Goal: Task Accomplishment & Management: Complete application form

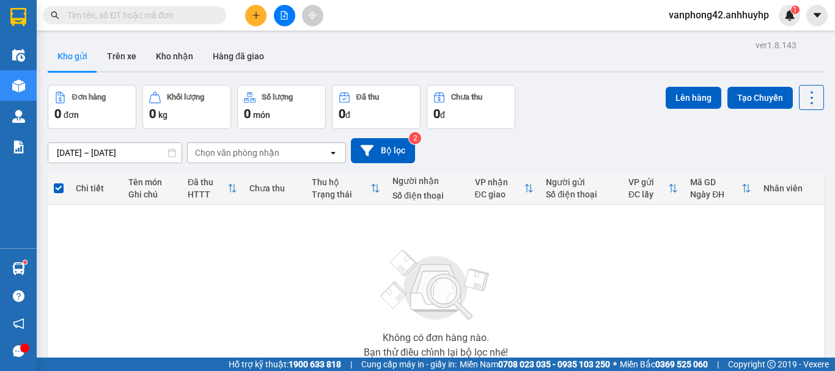
click at [263, 16] on button at bounding box center [255, 15] width 21 height 21
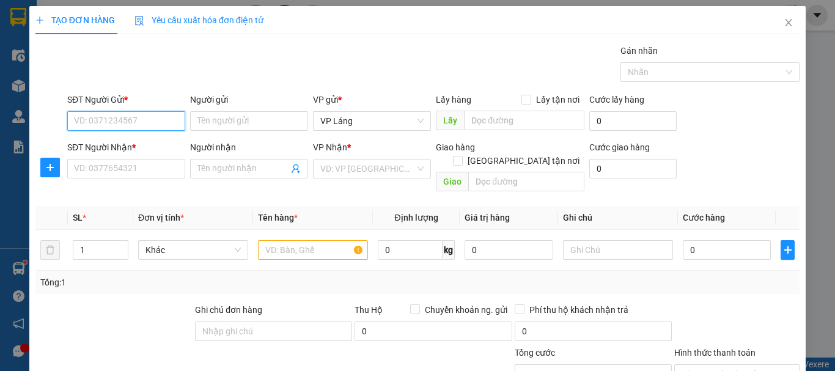
click at [158, 120] on input "SĐT Người Gửi *" at bounding box center [126, 121] width 118 height 20
type input "0978001968"
drag, startPoint x: 209, startPoint y: 109, endPoint x: 212, endPoint y: 117, distance: 8.5
click at [212, 117] on div "Người gửi Tên người gửi" at bounding box center [249, 114] width 118 height 43
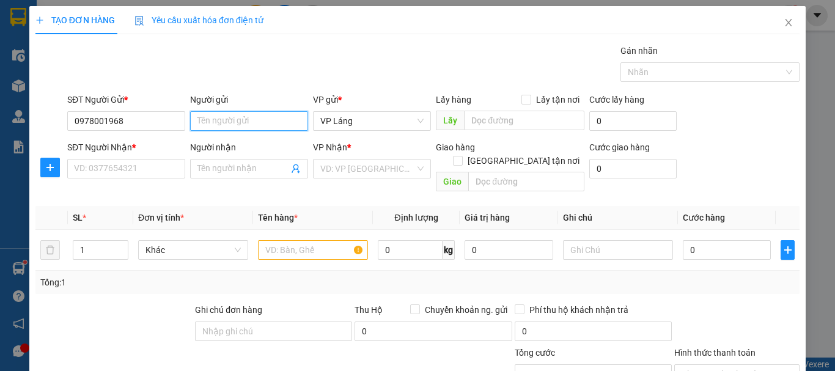
click at [217, 118] on input "Người gửi" at bounding box center [249, 121] width 118 height 20
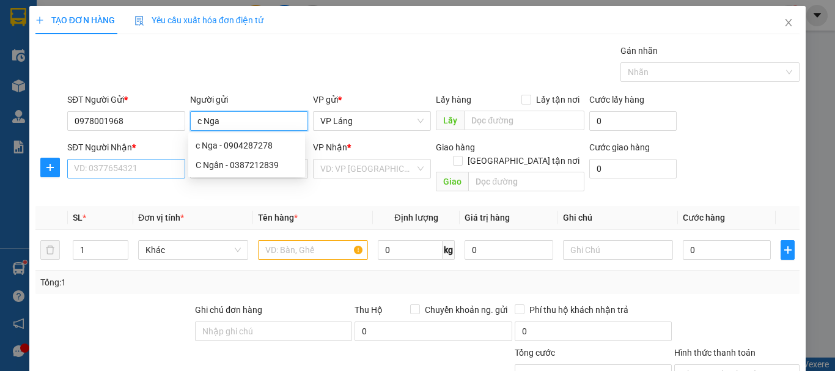
type input "c Nga"
click at [105, 166] on input "SĐT Người Nhận *" at bounding box center [126, 169] width 118 height 20
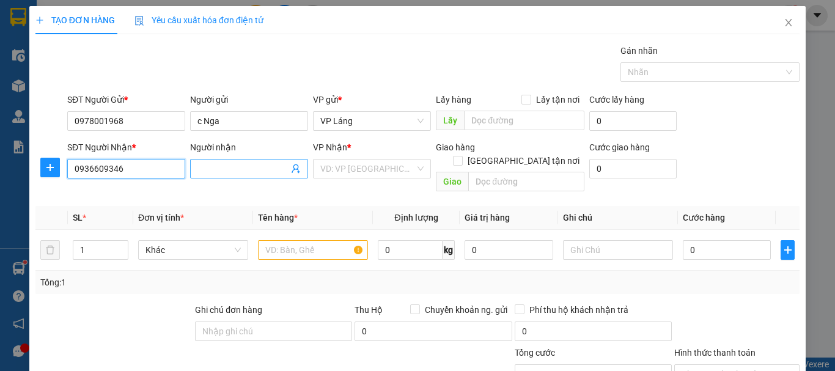
type input "0936609346"
click at [232, 166] on input "Người nhận" at bounding box center [243, 168] width 91 height 13
type input "c Tân"
click at [368, 190] on div "Transit Pickup Surcharge Ids Transit Deliver Surcharge Ids Transit Deliver Surc…" at bounding box center [417, 243] width 764 height 398
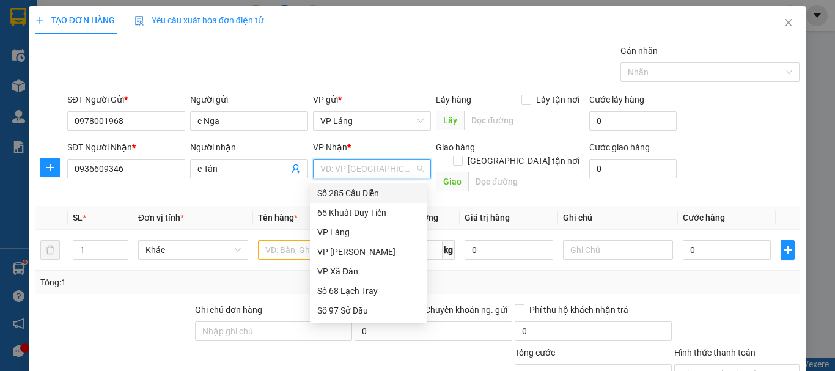
click at [394, 169] on input "search" at bounding box center [367, 169] width 95 height 18
click at [366, 291] on div "Số 68 Lạch Tray" at bounding box center [368, 290] width 102 height 13
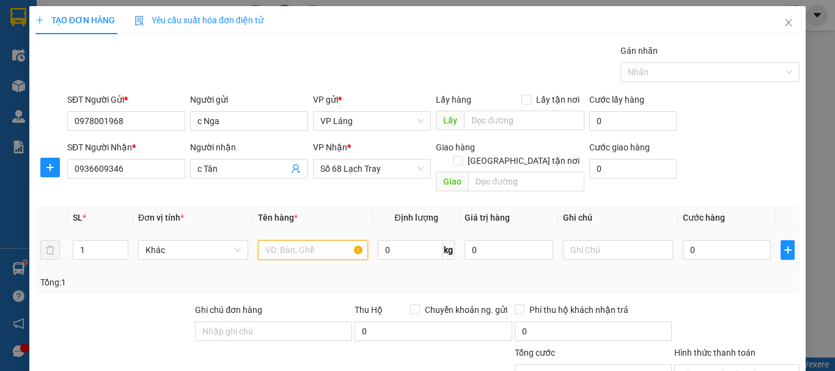
click at [307, 240] on input "text" at bounding box center [313, 250] width 110 height 20
type input "hộp"
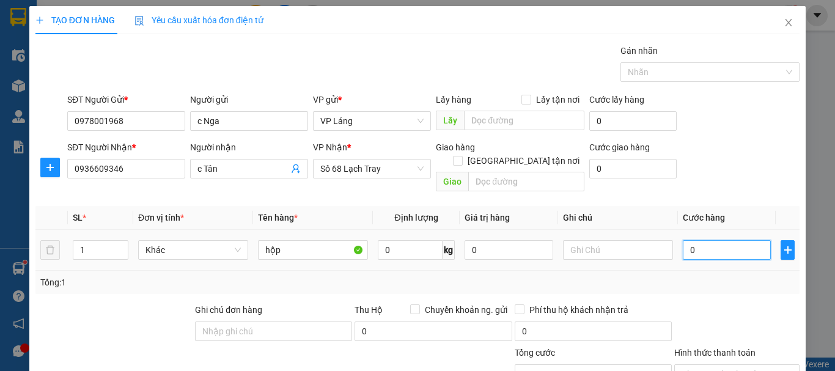
click at [717, 240] on input "0" at bounding box center [727, 250] width 88 height 20
type input "4"
type input "40"
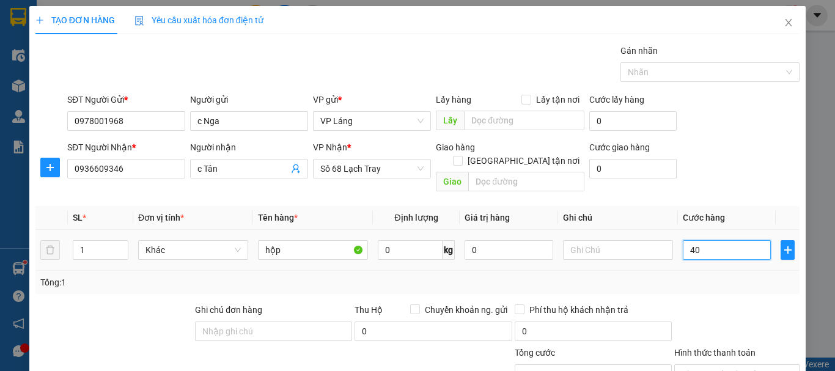
type input "40"
type input "400"
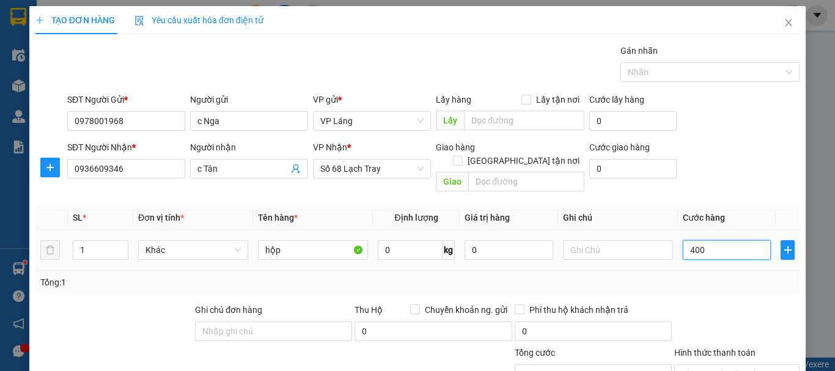
type input "4.000"
type input "40.000"
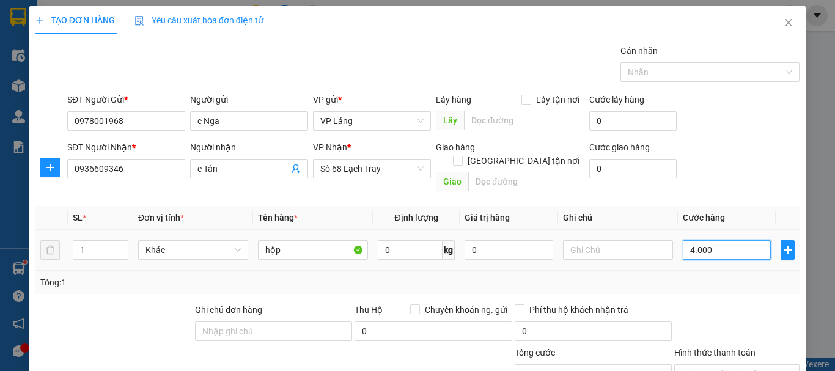
type input "40.000"
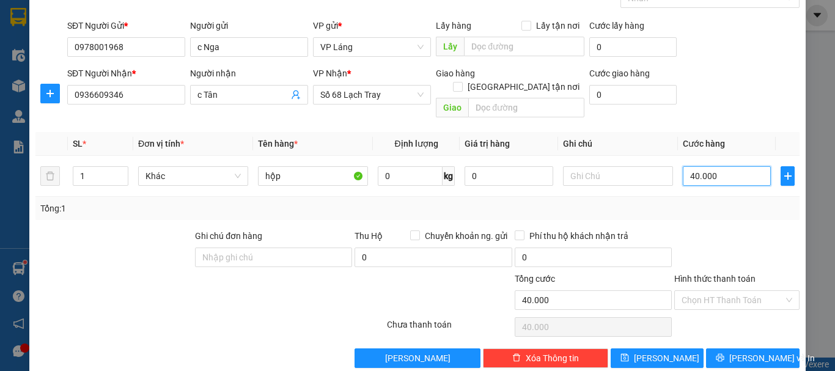
scroll to position [81, 0]
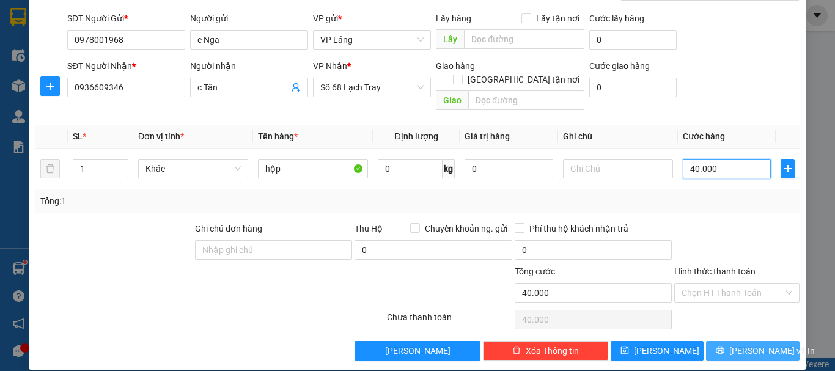
type input "40.000"
click at [753, 344] on span "[PERSON_NAME] và In" at bounding box center [773, 350] width 86 height 13
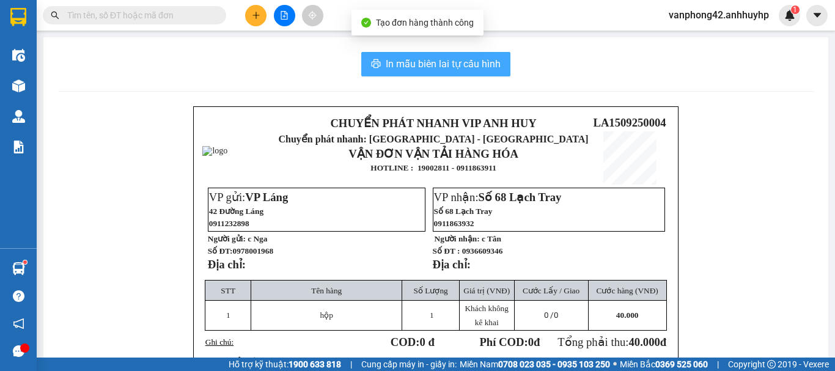
click at [447, 68] on span "In mẫu biên lai tự cấu hình" at bounding box center [443, 63] width 115 height 15
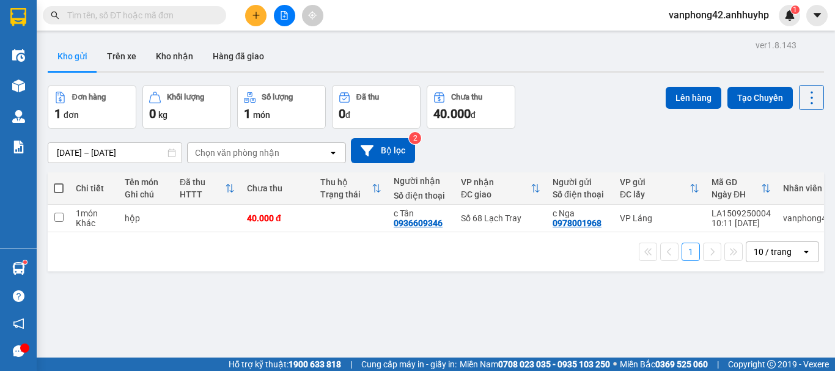
click at [259, 21] on button at bounding box center [255, 15] width 21 height 21
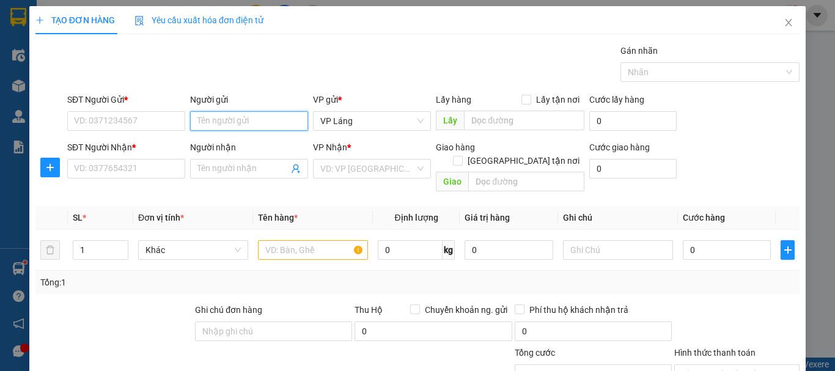
click at [223, 122] on input "Người gửi" at bounding box center [249, 121] width 118 height 20
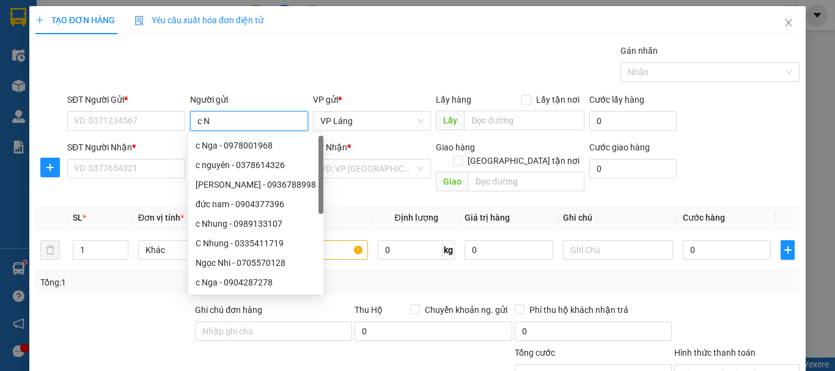
type input "c Ng"
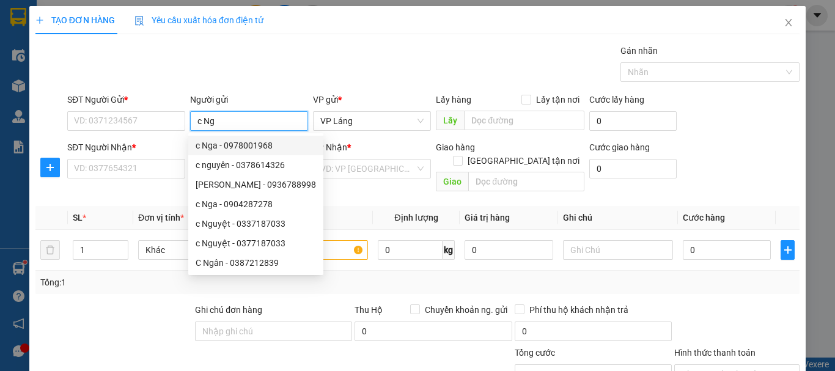
click at [264, 152] on div "c Nga - 0978001968" at bounding box center [256, 145] width 120 height 13
type input "0978001968"
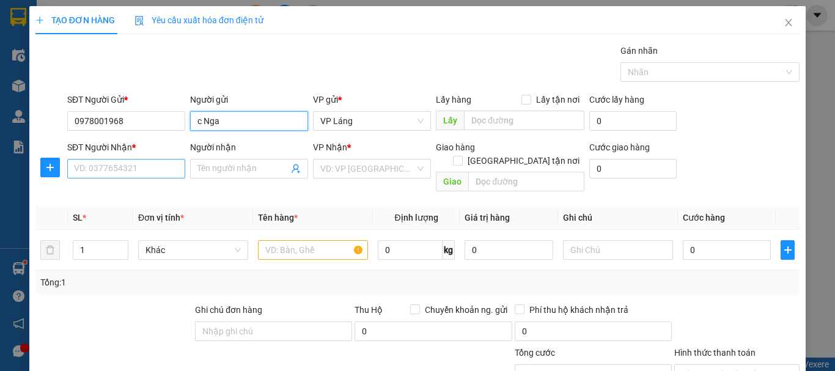
type input "c Nga"
click at [119, 164] on input "SĐT Người Nhận *" at bounding box center [126, 169] width 118 height 20
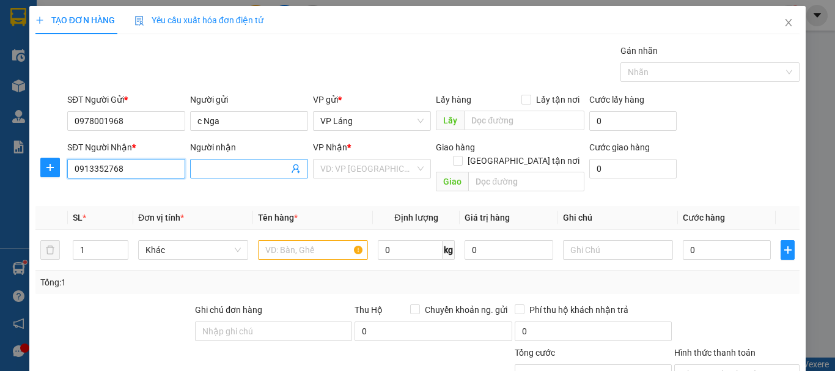
type input "0913352768"
click at [270, 165] on input "Người nhận" at bounding box center [243, 168] width 91 height 13
type input "a Rực"
click at [311, 240] on input "text" at bounding box center [313, 250] width 110 height 20
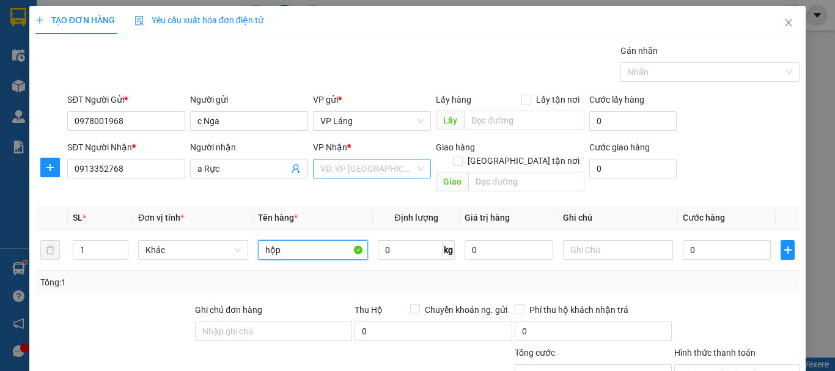
type input "hộp"
click at [364, 168] on input "search" at bounding box center [367, 169] width 95 height 18
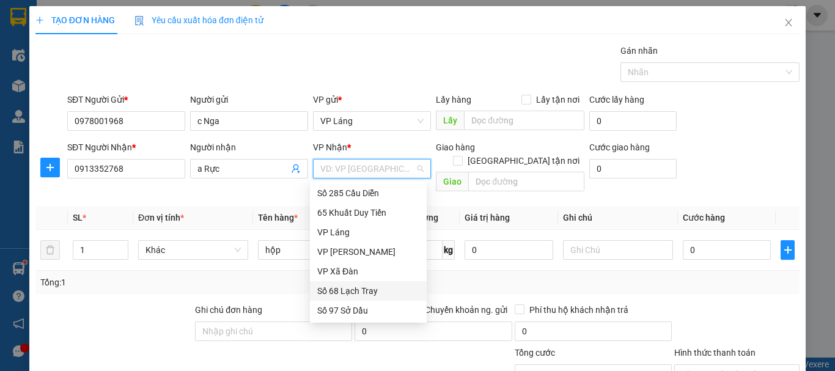
click at [352, 290] on div "Số 68 Lạch Tray" at bounding box center [368, 290] width 102 height 13
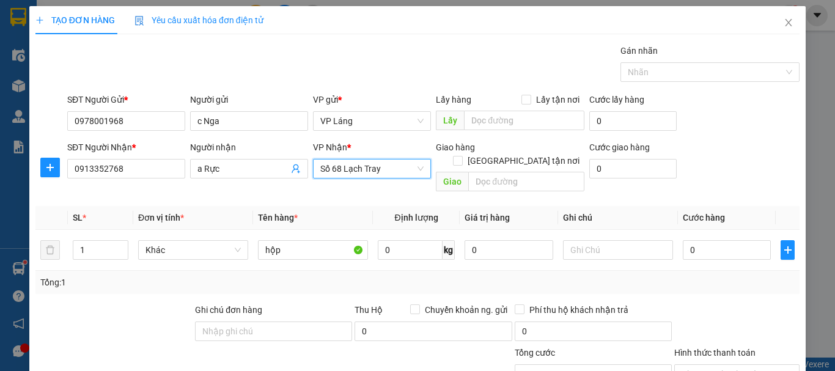
scroll to position [81, 0]
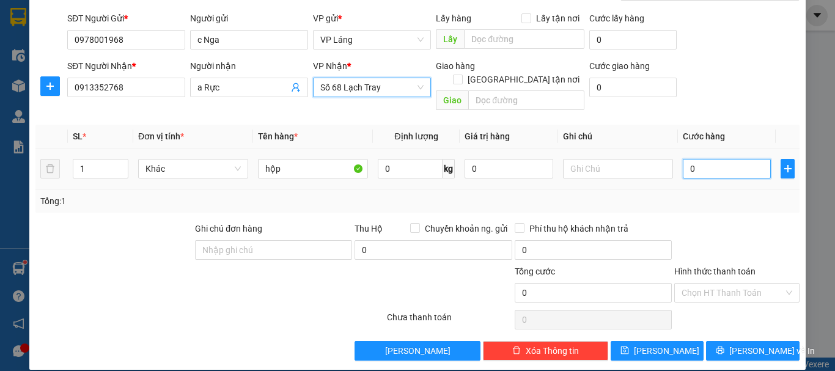
click at [723, 159] on input "0" at bounding box center [727, 169] width 88 height 20
type input "4"
type input "40"
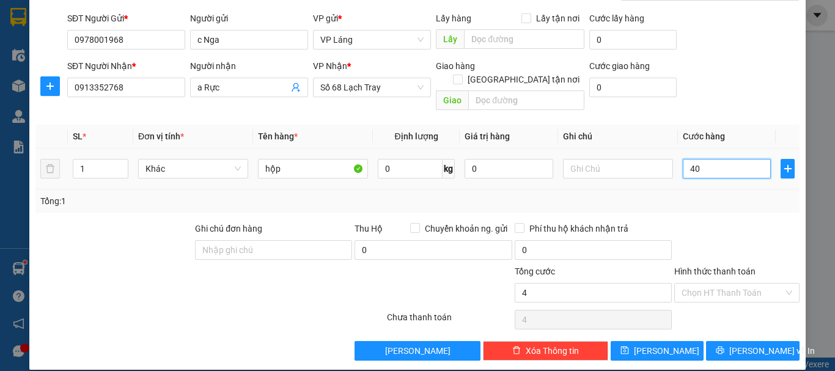
type input "40"
type input "400"
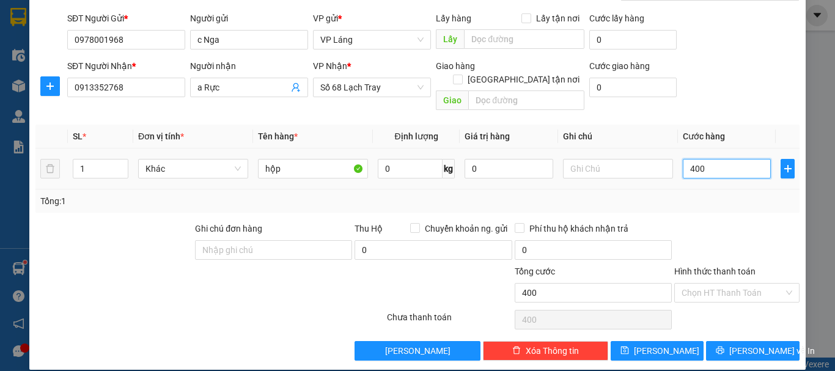
type input "4.000"
type input "40.000"
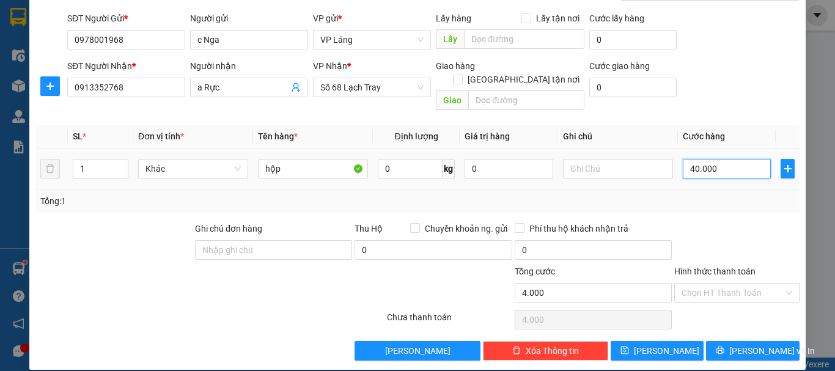
type input "40.000"
click at [767, 344] on span "[PERSON_NAME] và In" at bounding box center [773, 350] width 86 height 13
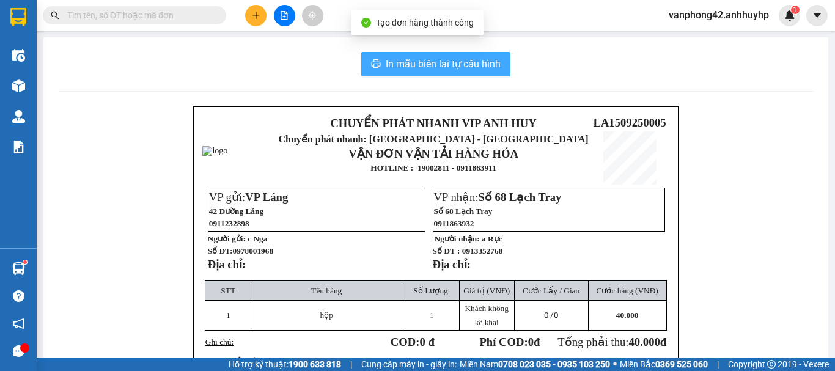
click at [460, 69] on span "In mẫu biên lai tự cấu hình" at bounding box center [443, 63] width 115 height 15
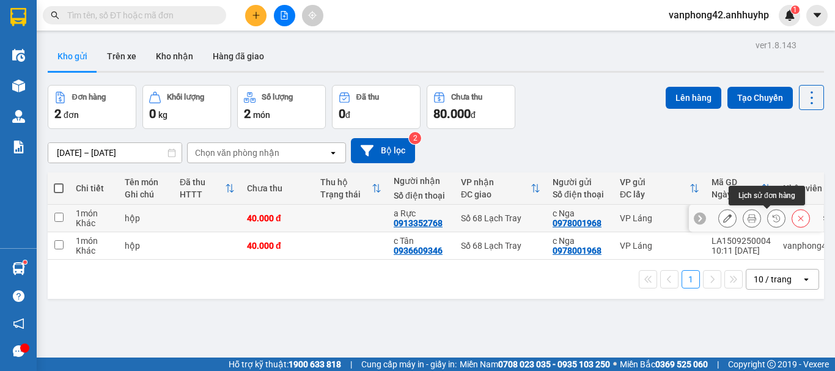
click at [772, 223] on icon at bounding box center [776, 218] width 9 height 9
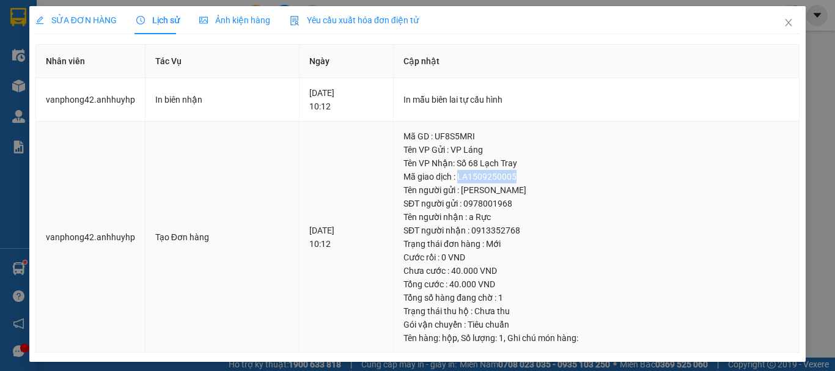
drag, startPoint x: 539, startPoint y: 172, endPoint x: 475, endPoint y: 177, distance: 64.4
click at [475, 177] on div "Mã giao dịch : LA1509250005" at bounding box center [597, 176] width 386 height 13
copy div "LA1509250005"
click at [786, 23] on icon "close" at bounding box center [789, 22] width 7 height 7
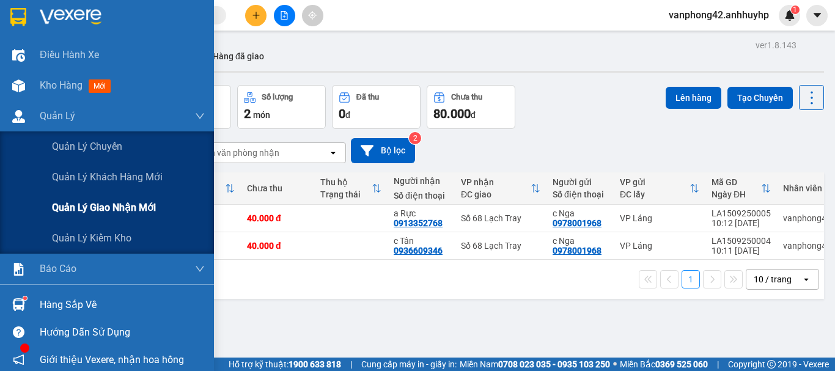
click at [103, 209] on span "Quản lý giao nhận mới" at bounding box center [104, 207] width 104 height 15
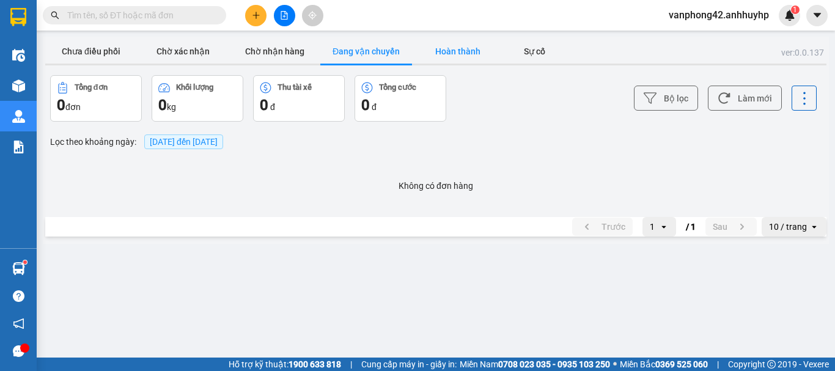
click at [456, 49] on button "Hoàn thành" at bounding box center [458, 51] width 92 height 24
